Goal: Information Seeking & Learning: Learn about a topic

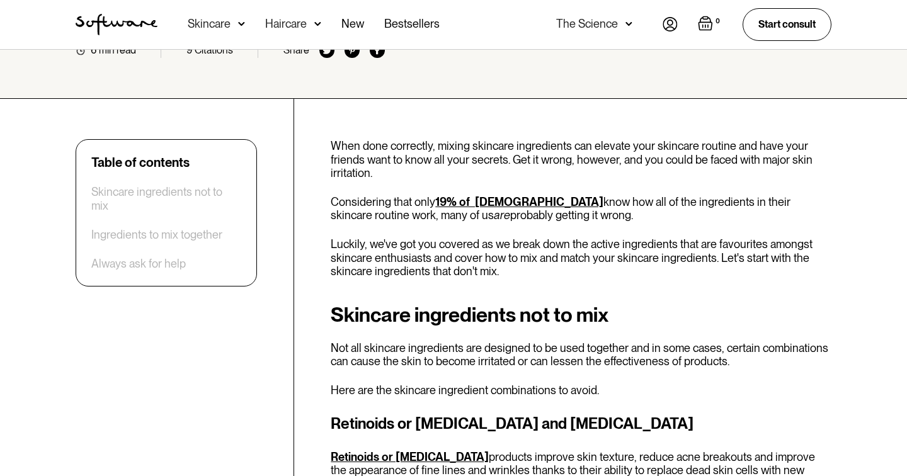
scroll to position [318, 0]
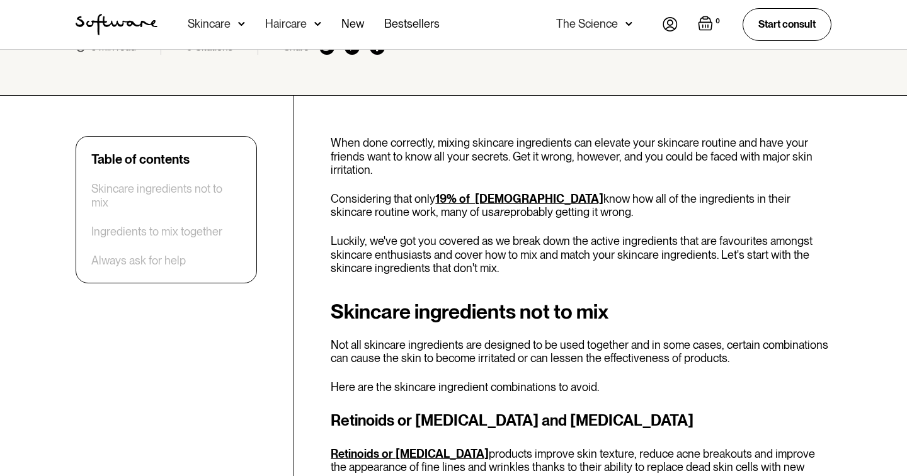
click at [489, 203] on link "19% of [DEMOGRAPHIC_DATA]" at bounding box center [519, 198] width 168 height 13
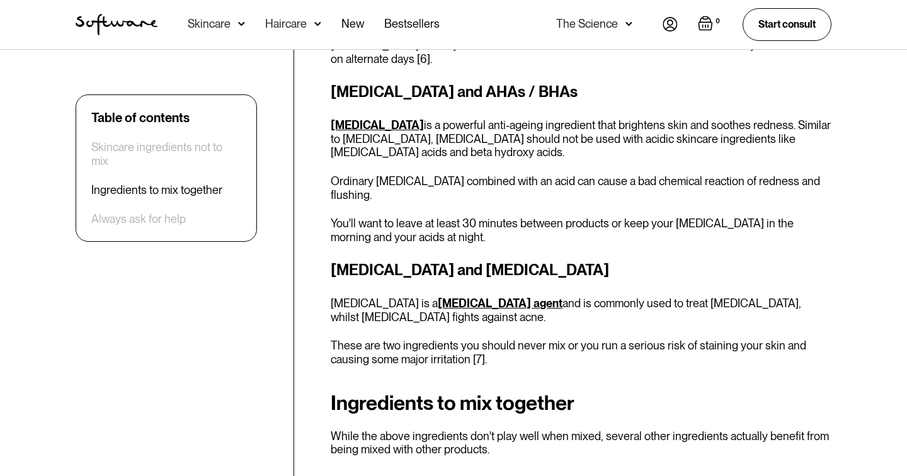
scroll to position [1887, 0]
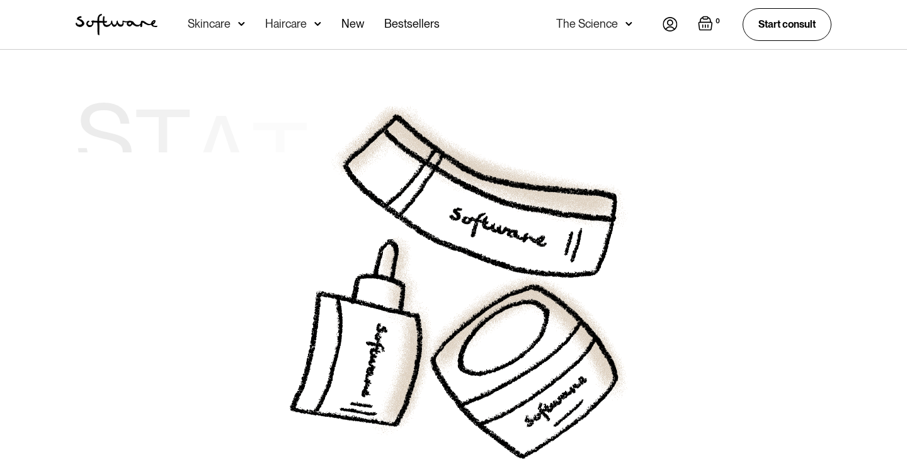
scroll to position [487, 0]
